Goal: Communication & Community: Answer question/provide support

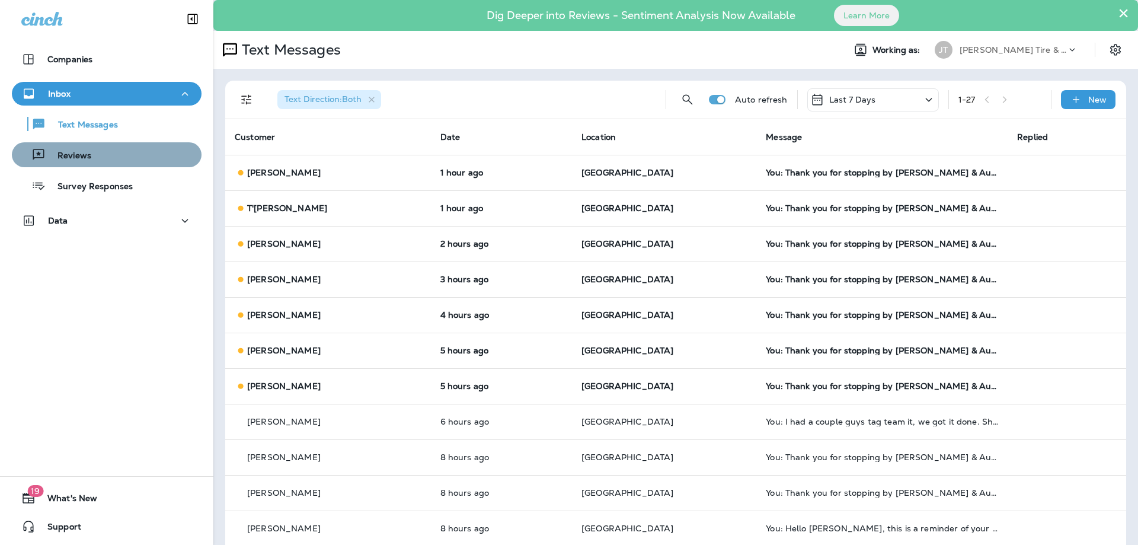
click at [91, 146] on div "Reviews" at bounding box center [54, 155] width 75 height 18
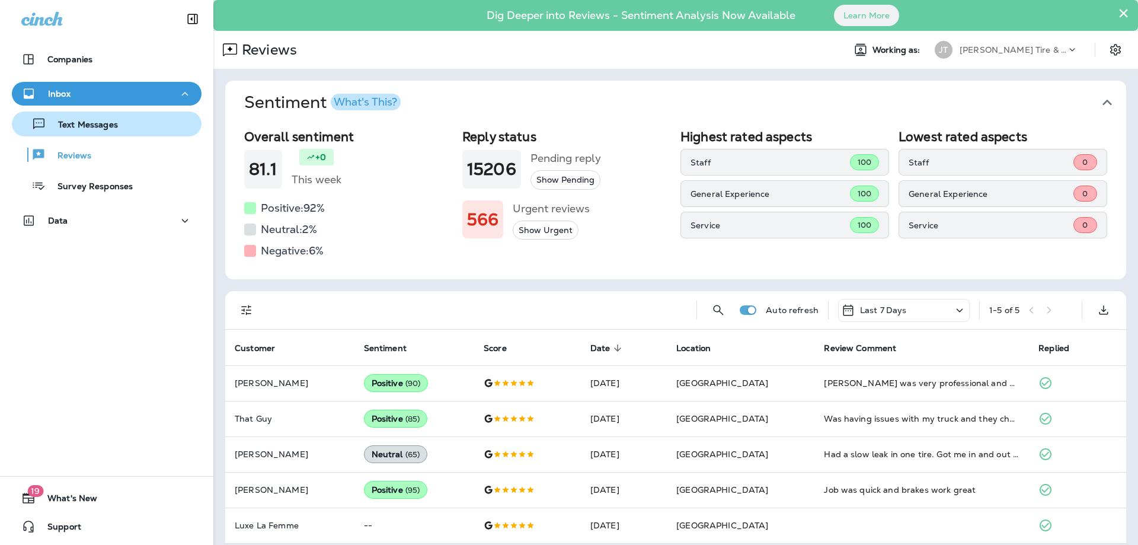
click at [96, 127] on p "Text Messages" at bounding box center [82, 125] width 72 height 11
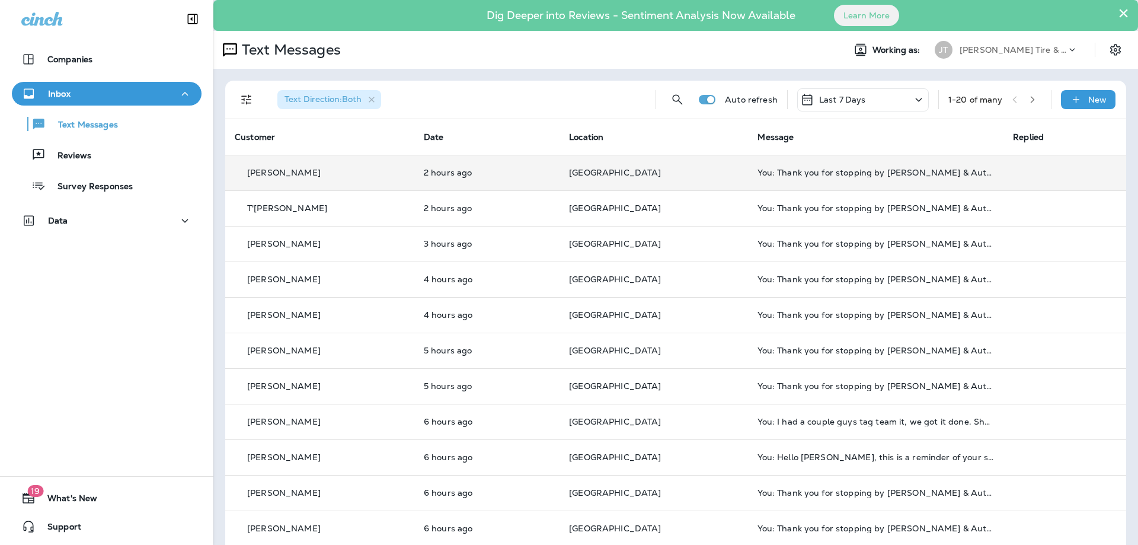
click at [686, 178] on td "[GEOGRAPHIC_DATA]" at bounding box center [654, 173] width 188 height 36
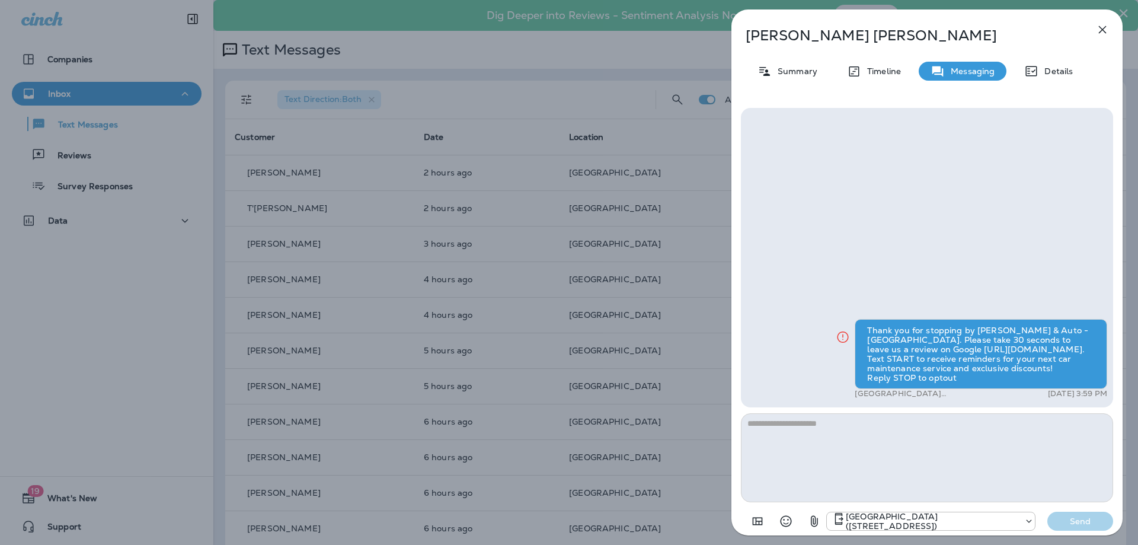
click at [1104, 25] on icon "button" at bounding box center [1102, 30] width 14 height 14
